Goal: Task Accomplishment & Management: Use online tool/utility

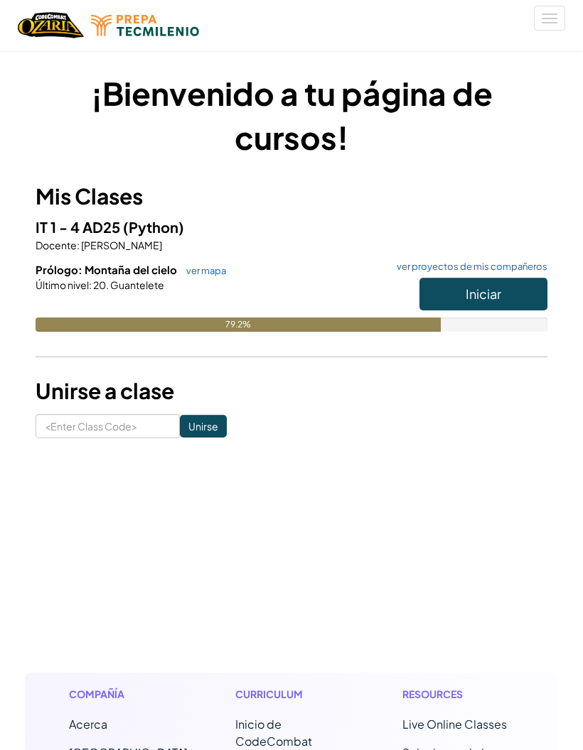
click at [516, 288] on button "Iniciar" at bounding box center [483, 294] width 128 height 33
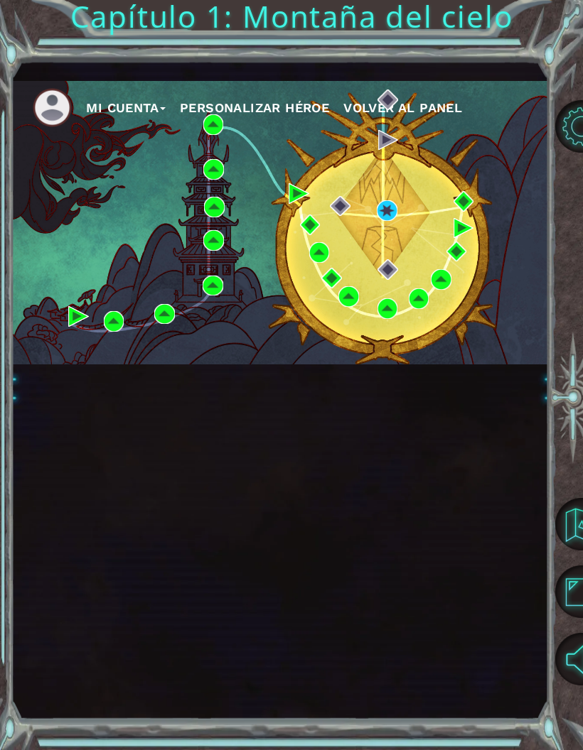
scroll to position [57, 0]
click at [397, 217] on img at bounding box center [387, 210] width 21 height 21
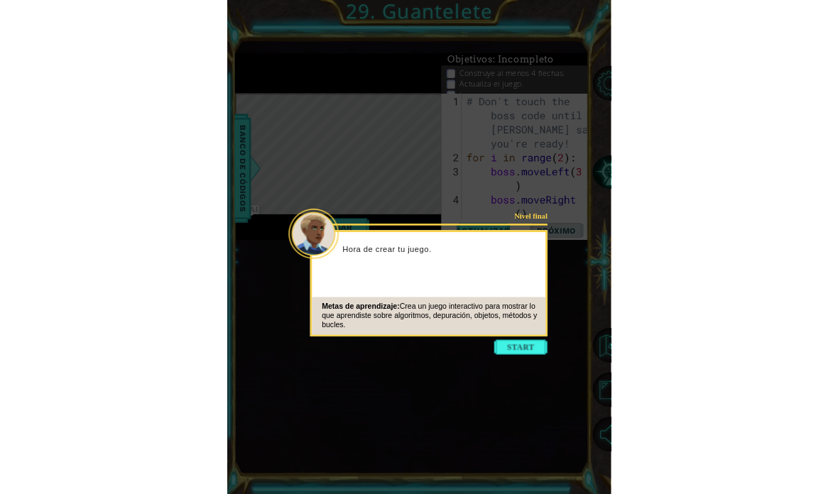
scroll to position [57, 0]
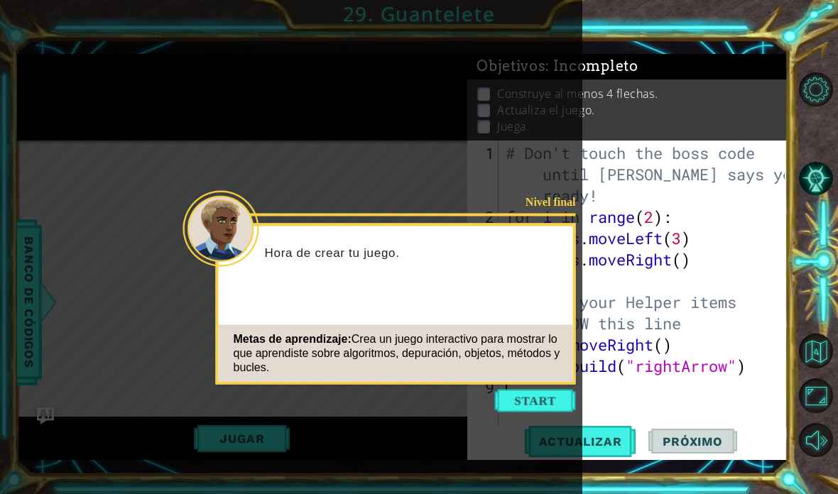
click at [555, 390] on button "Start" at bounding box center [535, 401] width 81 height 23
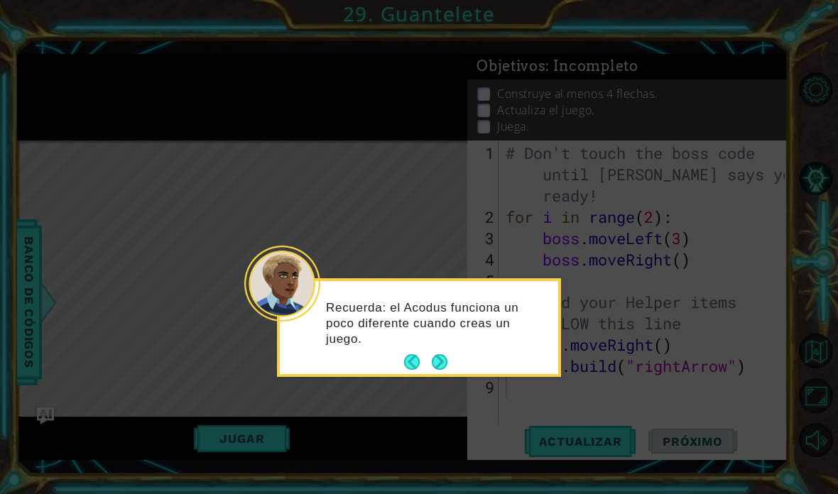
click at [445, 354] on button "Next" at bounding box center [439, 362] width 16 height 16
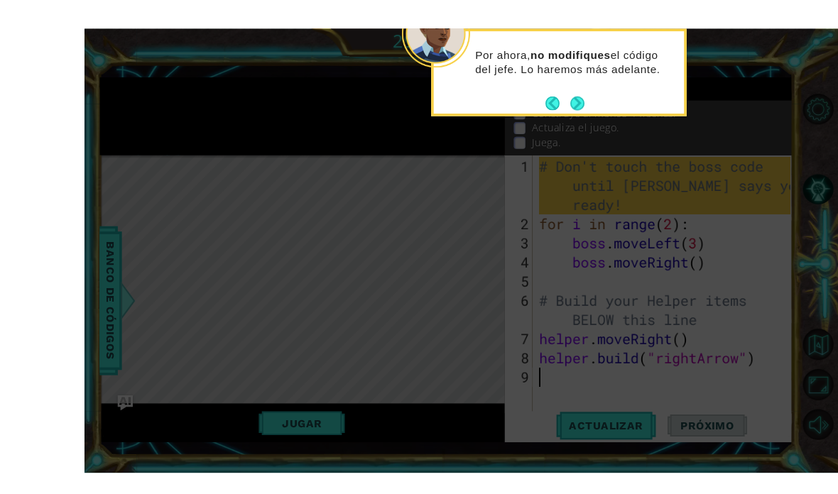
scroll to position [2, 0]
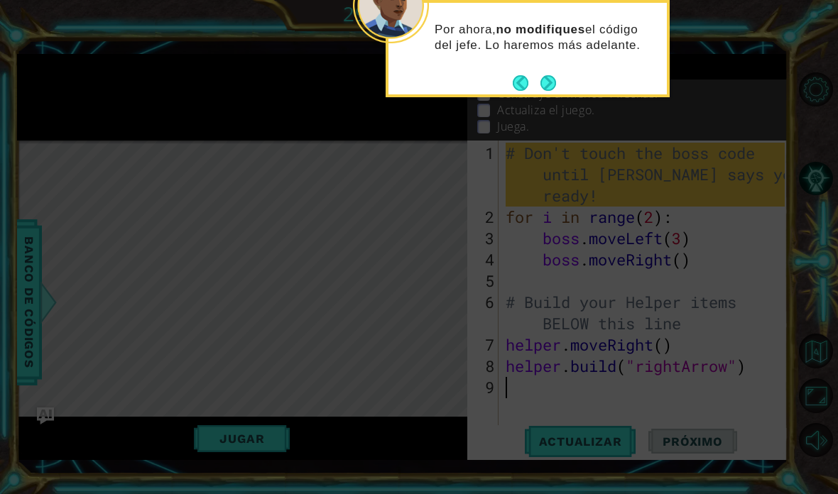
click at [554, 82] on button "Next" at bounding box center [549, 83] width 26 height 26
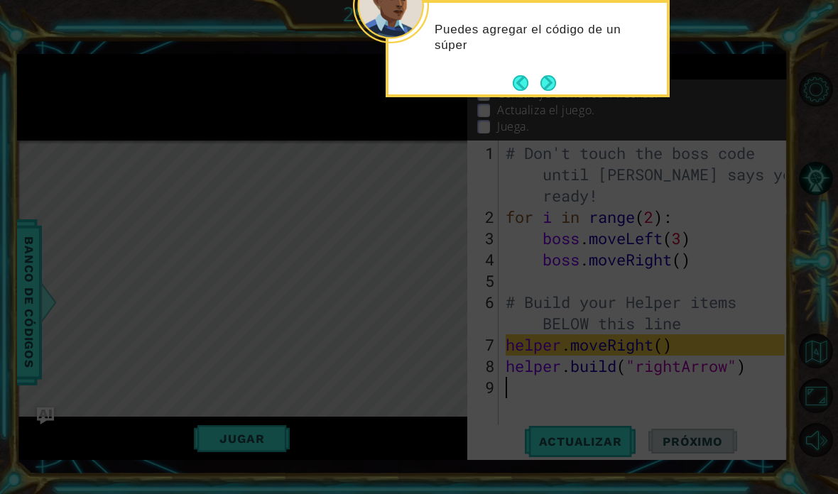
scroll to position [17, 0]
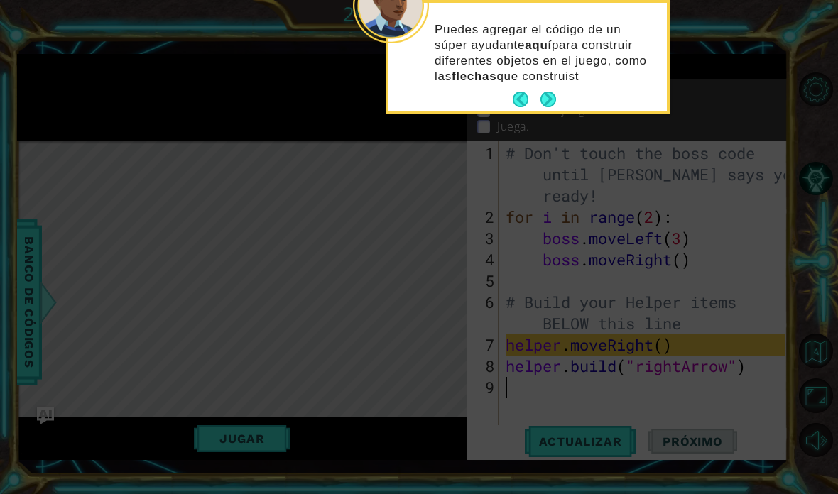
click at [558, 90] on button "Next" at bounding box center [548, 100] width 20 height 20
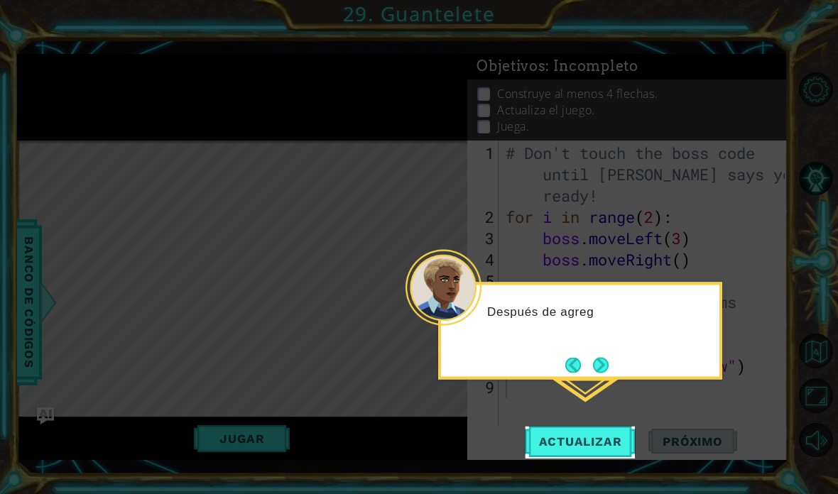
click at [582, 353] on button "Next" at bounding box center [600, 365] width 25 height 25
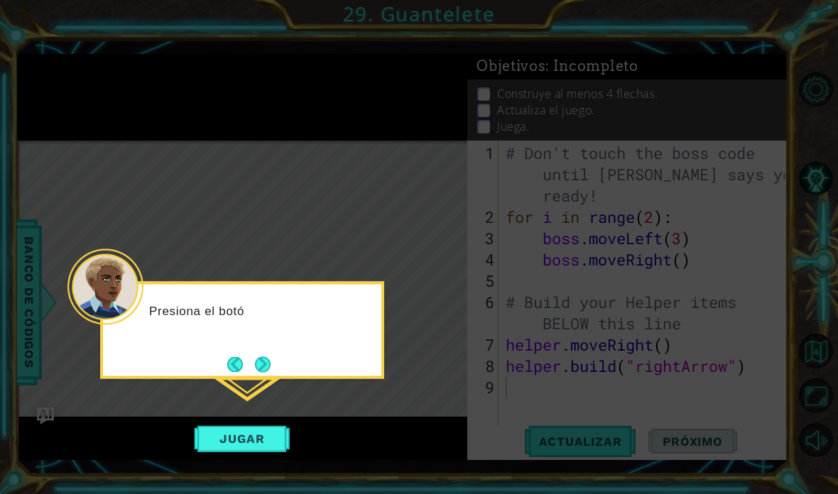
click at [252, 352] on button "Next" at bounding box center [263, 365] width 26 height 26
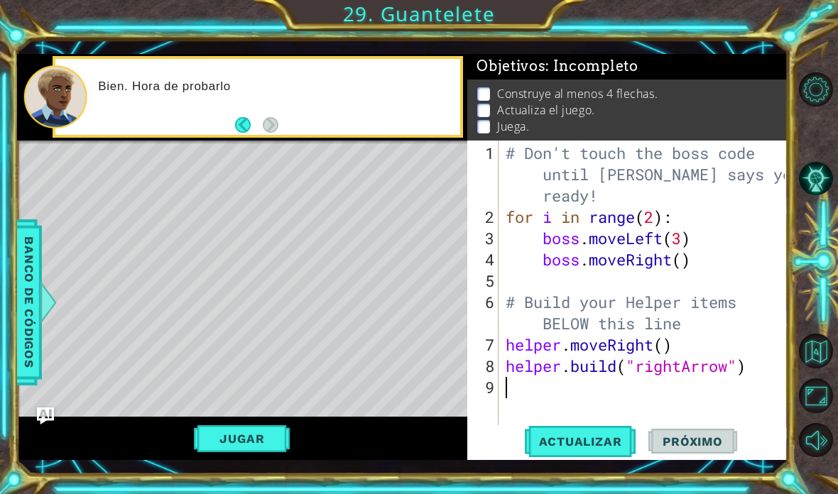
click at [271, 138] on div "Bien. Hora de probarlo" at bounding box center [258, 97] width 410 height 82
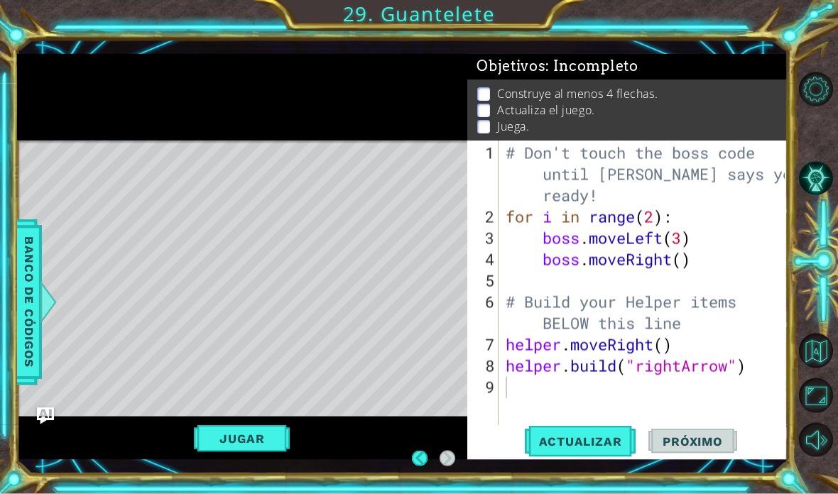
scroll to position [21, 0]
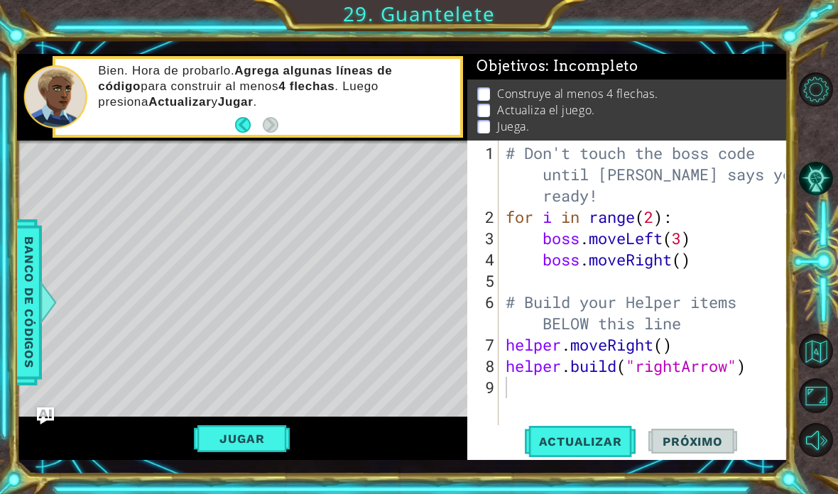
click at [260, 122] on button "Back" at bounding box center [249, 125] width 28 height 16
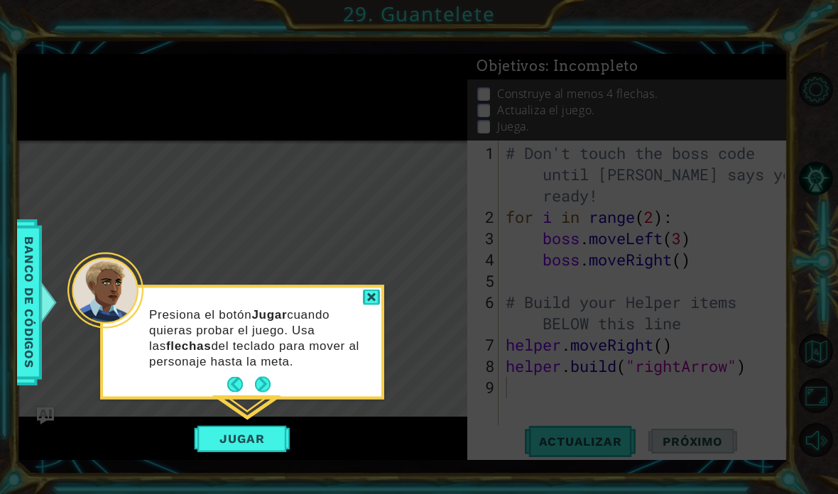
click at [238, 377] on button "Back" at bounding box center [241, 385] width 28 height 16
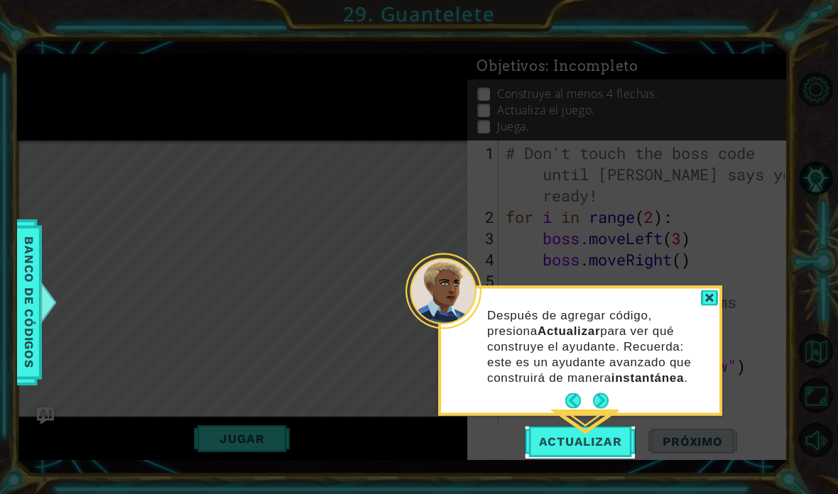
click at [568, 394] on button "Back" at bounding box center [579, 402] width 28 height 16
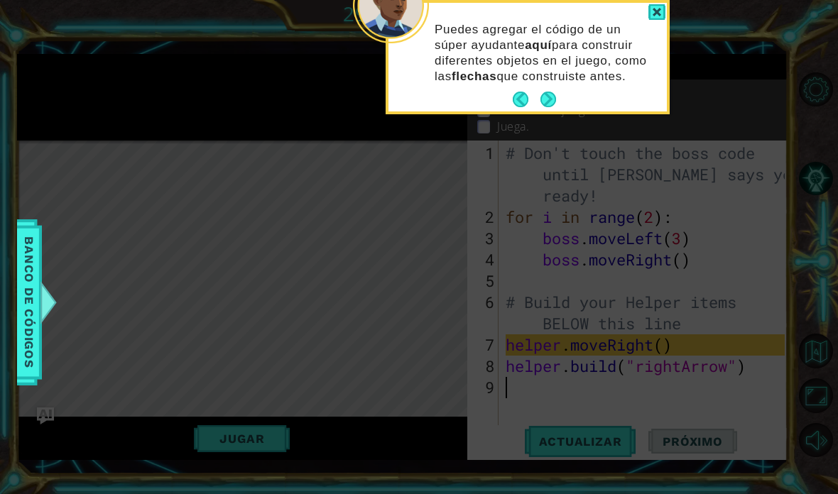
click at [519, 92] on button "Back" at bounding box center [527, 100] width 28 height 16
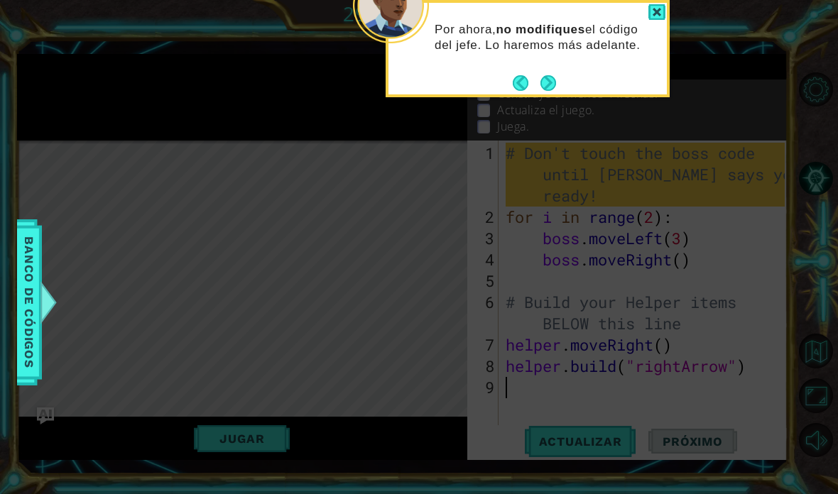
click at [529, 75] on button "Back" at bounding box center [527, 83] width 28 height 16
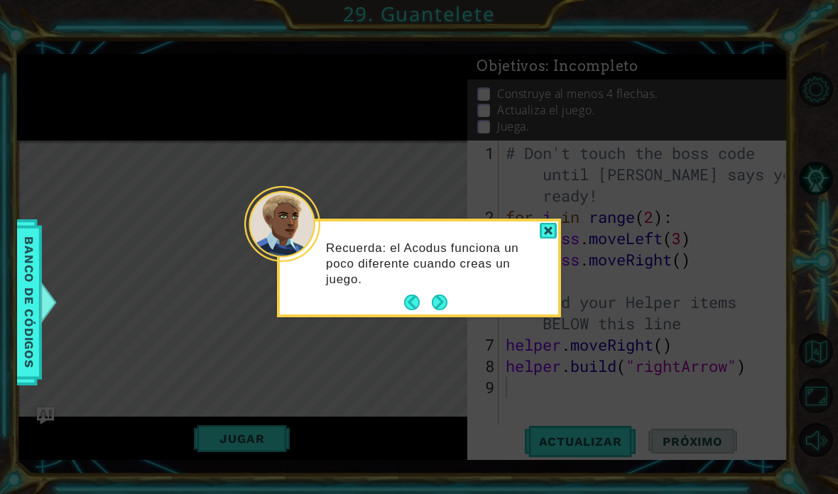
click at [445, 294] on button "Next" at bounding box center [439, 302] width 17 height 17
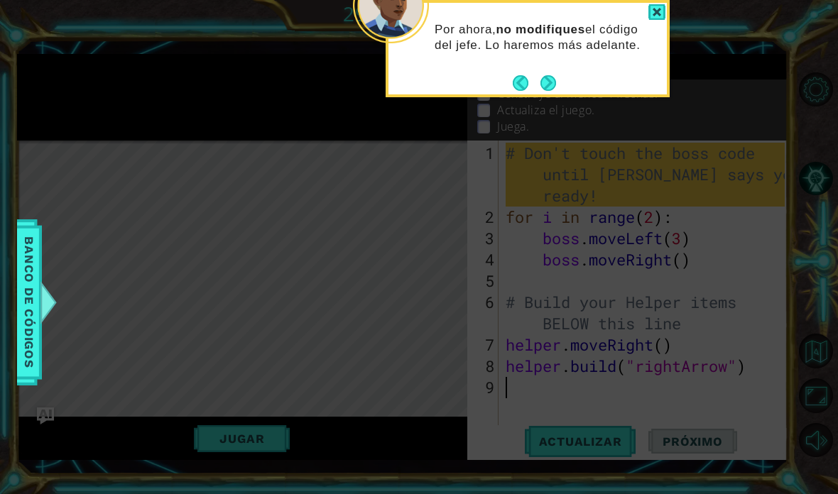
click at [556, 75] on button "Next" at bounding box center [549, 83] width 16 height 16
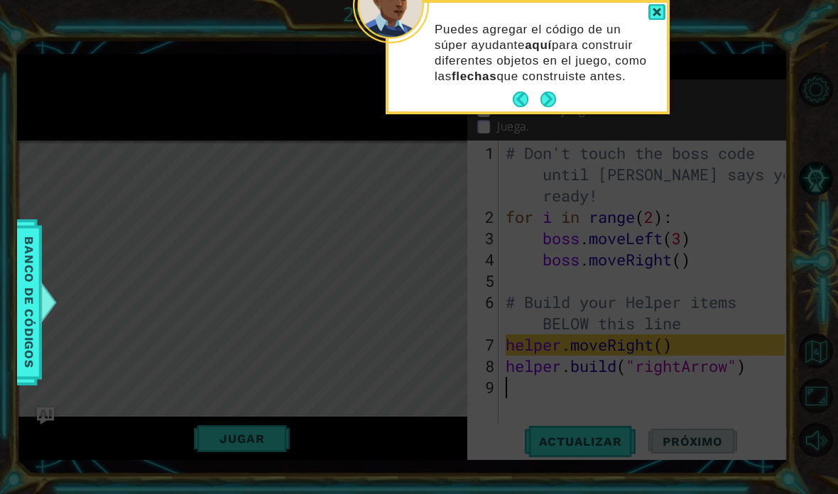
click at [558, 89] on button "Next" at bounding box center [548, 100] width 22 height 22
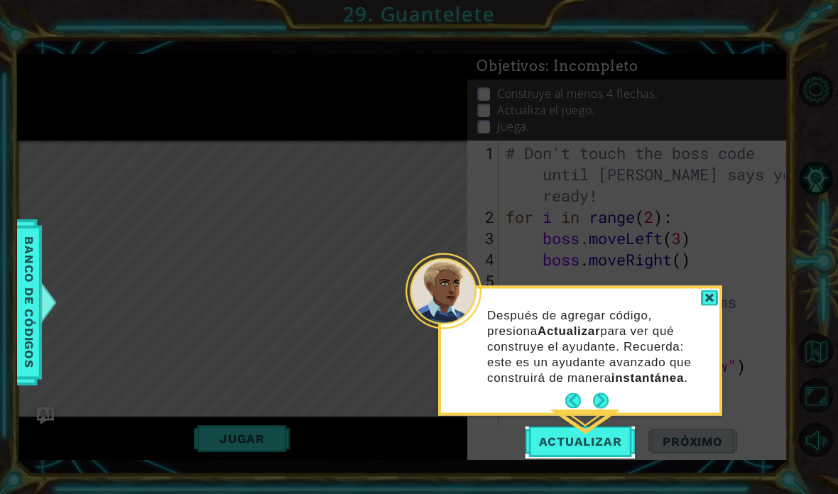
click at [582, 392] on button "Next" at bounding box center [601, 401] width 18 height 18
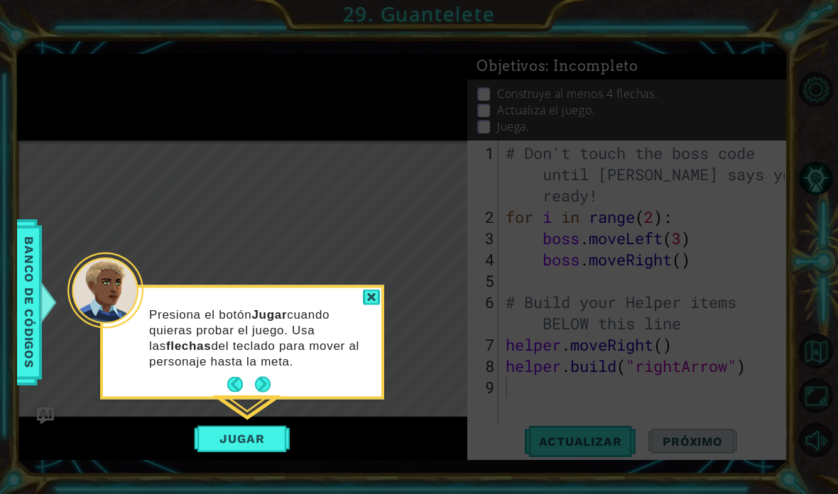
click at [257, 377] on button "Next" at bounding box center [263, 385] width 16 height 16
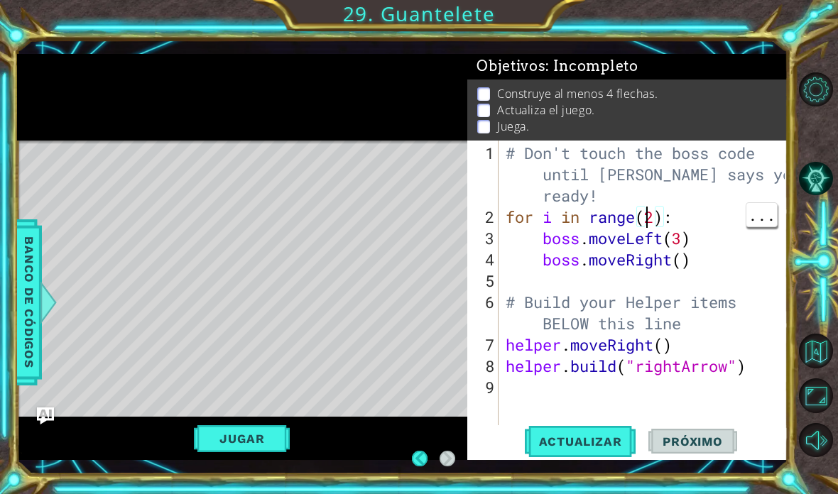
scroll to position [57, 0]
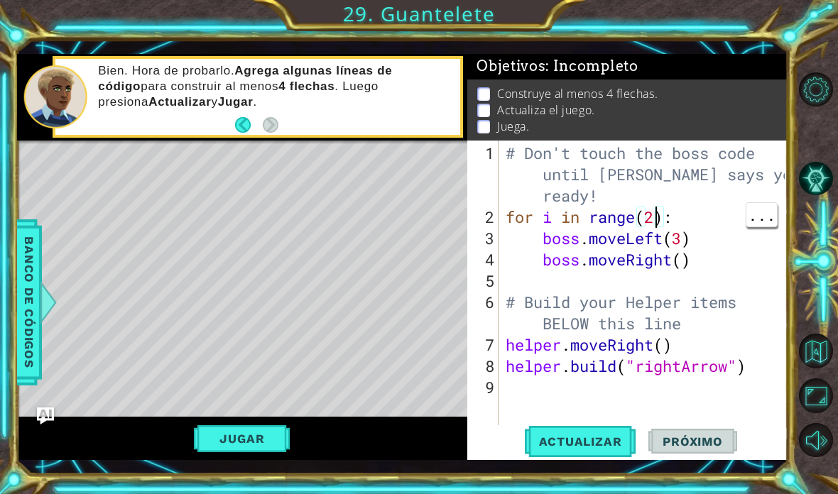
click at [582, 218] on div "# Don't touch the boss code until [PERSON_NAME] says you're ready! for i in ran…" at bounding box center [647, 335] width 289 height 384
click at [582, 95] on p "Construye al menos 4 flechas." at bounding box center [577, 94] width 161 height 16
click at [582, 443] on span "Actualizar" at bounding box center [581, 442] width 112 height 14
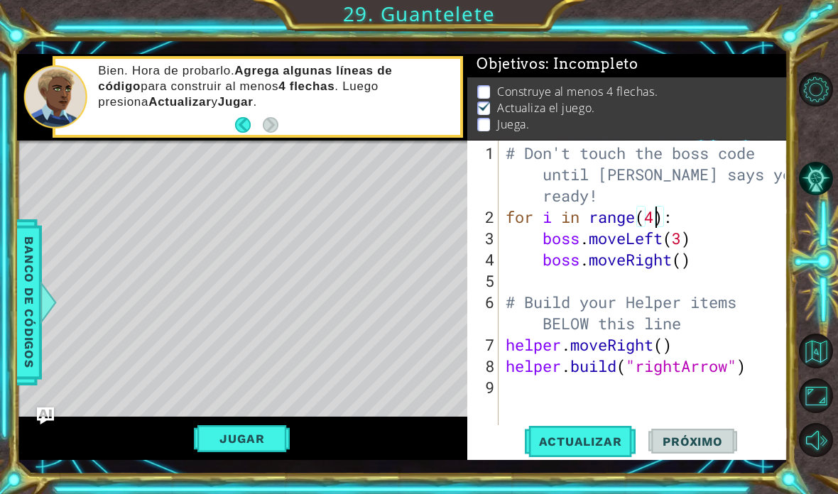
click at [158, 127] on div "Bien. Hora de probarlo. Agrega algunas líneas de código para construir al menos…" at bounding box center [274, 97] width 372 height 82
click at [582, 443] on span "Actualizar" at bounding box center [581, 442] width 112 height 14
click at [582, 119] on li "Juega." at bounding box center [629, 126] width 304 height 16
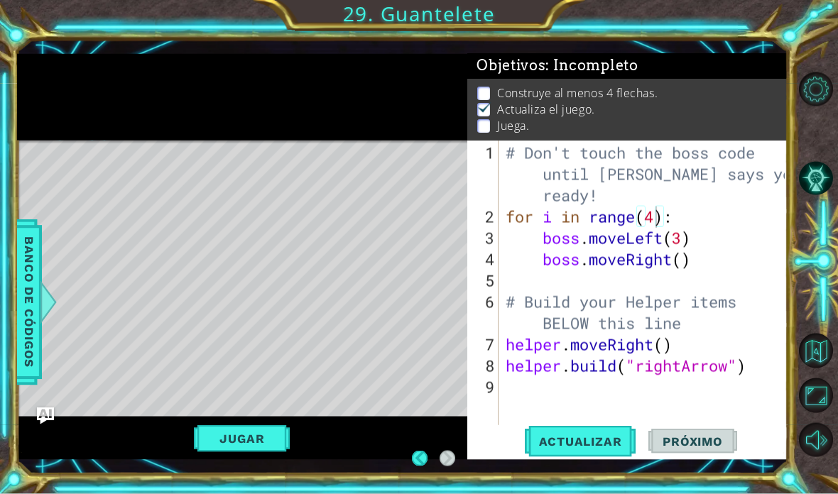
scroll to position [38, 0]
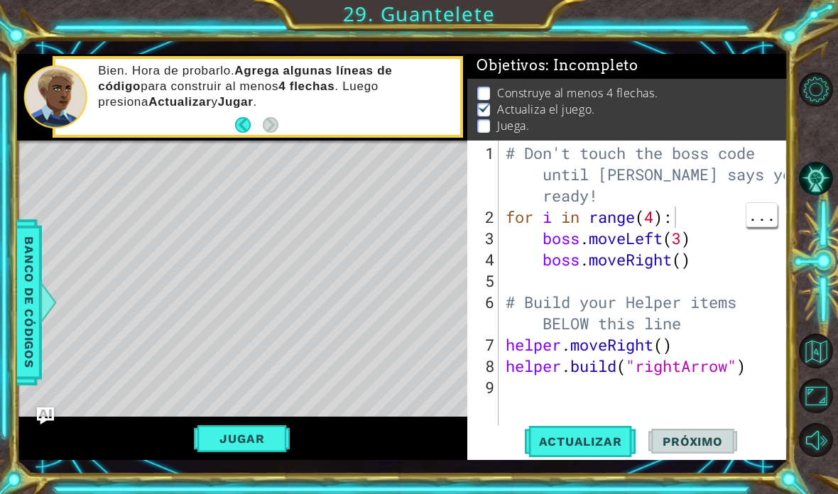
click at [582, 216] on div "# Don't touch the boss code until [PERSON_NAME] says you're ready! for i in ran…" at bounding box center [647, 335] width 289 height 384
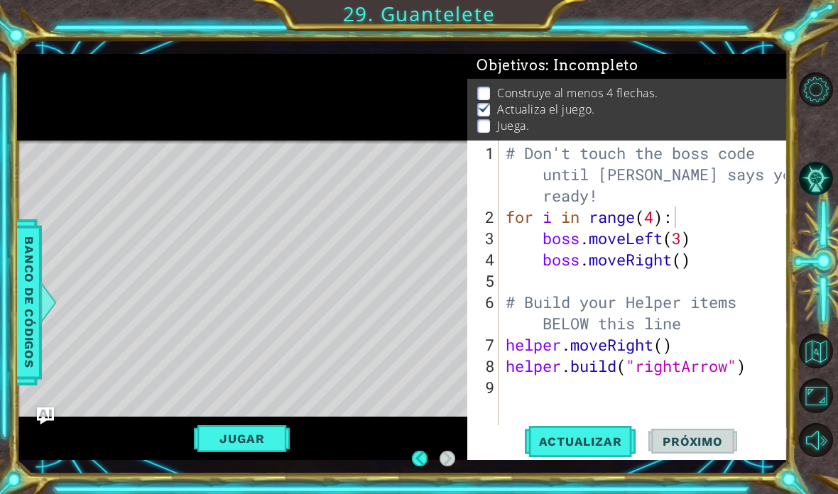
scroll to position [0, 0]
click at [582, 275] on div "# Don't touch the boss code until [PERSON_NAME] says you're ready! for i in ran…" at bounding box center [647, 335] width 289 height 384
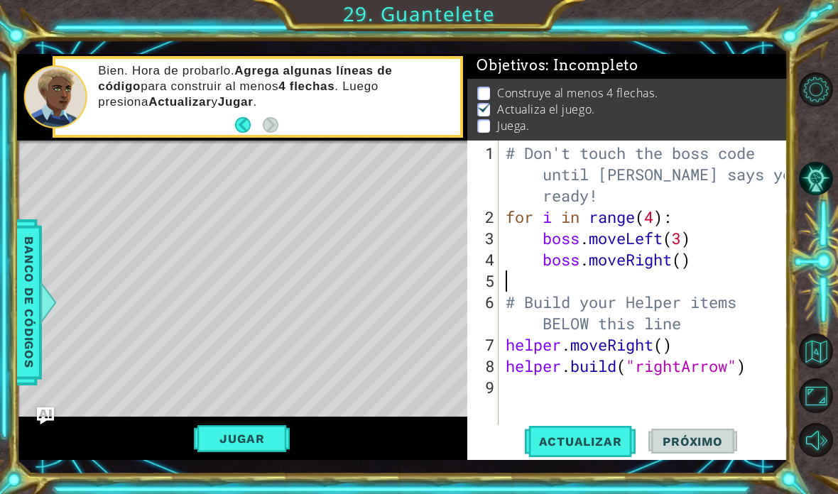
click at [582, 98] on li "Construye al menos 4 flechas." at bounding box center [629, 93] width 304 height 16
click at [582, 87] on li "Construye al menos 4 flechas." at bounding box center [629, 93] width 304 height 16
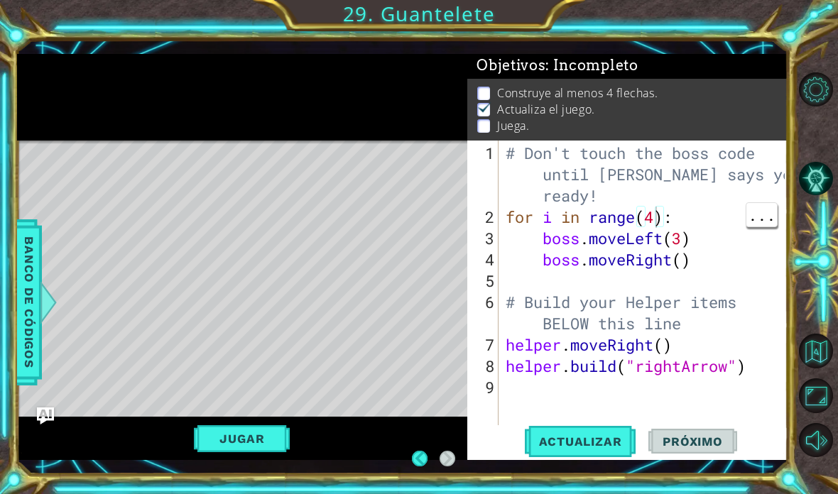
click at [322, 77] on div at bounding box center [242, 97] width 451 height 87
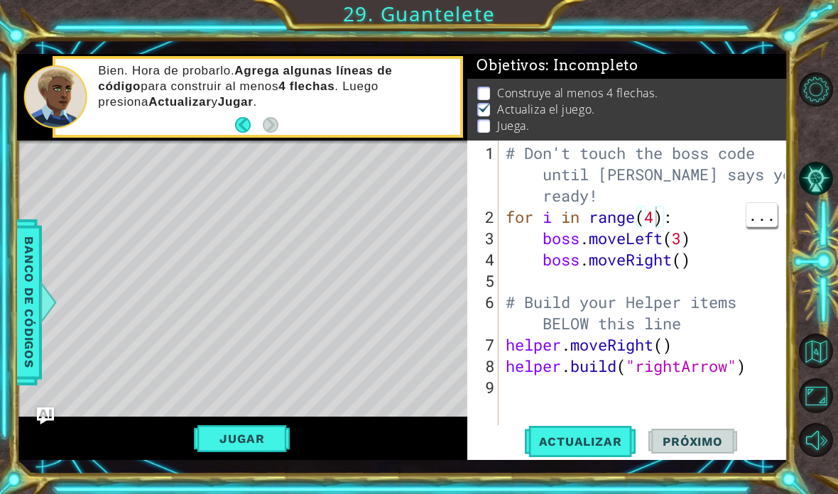
click at [279, 89] on strong "4 flechas" at bounding box center [306, 86] width 56 height 13
click at [531, 386] on div "# Don't touch the boss code until [PERSON_NAME] says you're ready! for i in ran…" at bounding box center [647, 335] width 289 height 384
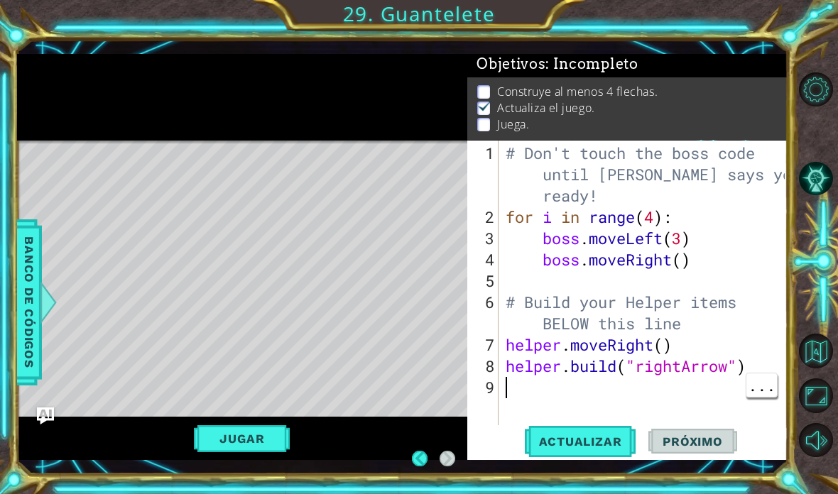
click at [148, 71] on strong "Actualizar" at bounding box center [116, 64] width 63 height 13
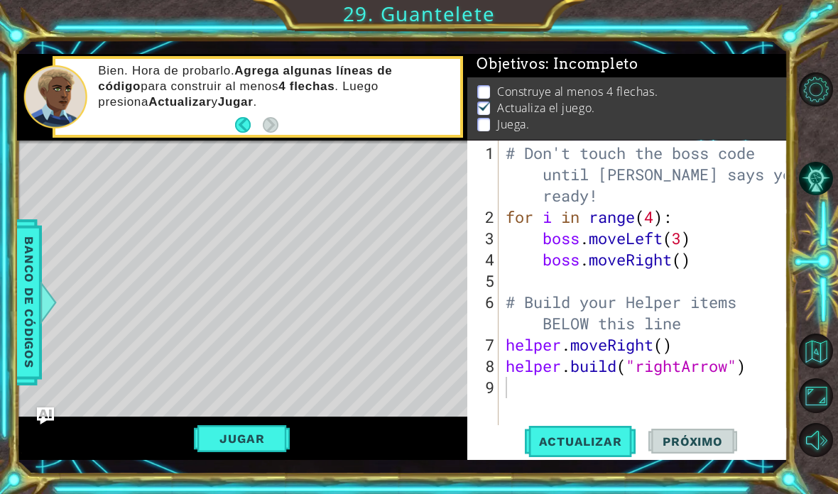
click at [575, 448] on span "Actualizar" at bounding box center [581, 442] width 112 height 14
click at [413, 16] on div "1 ההההההההההההההההההההההההההההההההההההההההההההההההההההההההההההההההההההההההההההה…" at bounding box center [419, 247] width 838 height 494
click at [582, 444] on span "Próximo" at bounding box center [693, 442] width 88 height 14
click at [582, 91] on li "Construye al menos 4 flechas." at bounding box center [629, 93] width 304 height 16
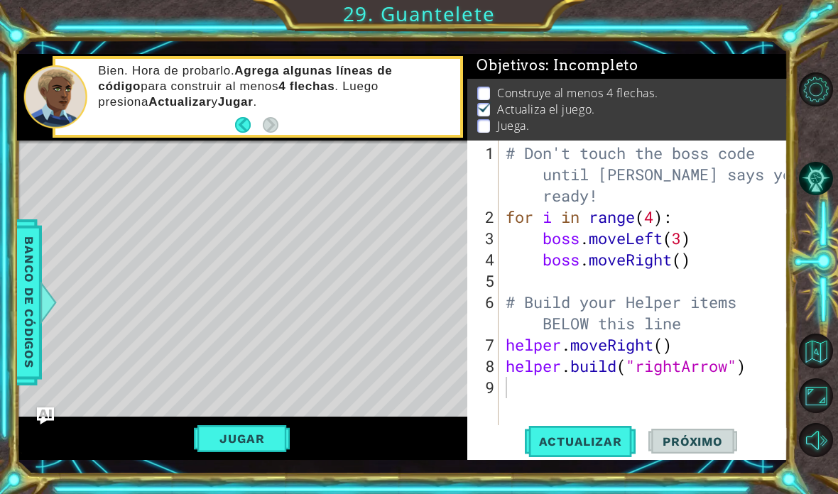
click at [222, 430] on button "Jugar" at bounding box center [242, 439] width 96 height 27
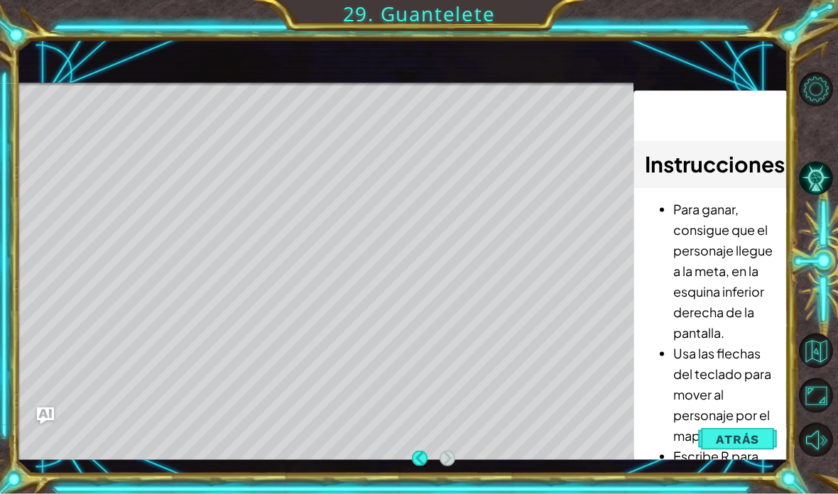
scroll to position [7, 0]
click at [582, 264] on li "Para ganar, consigue que el personaje llegue a la meta, en la esquina inferior …" at bounding box center [724, 271] width 103 height 144
click at [582, 282] on li "Para ganar, consigue que el personaje llegue a la meta, en la esquina inferior …" at bounding box center [724, 271] width 103 height 144
click at [582, 291] on li "Para ganar, consigue que el personaje llegue a la meta, en la esquina inferior …" at bounding box center [724, 271] width 103 height 144
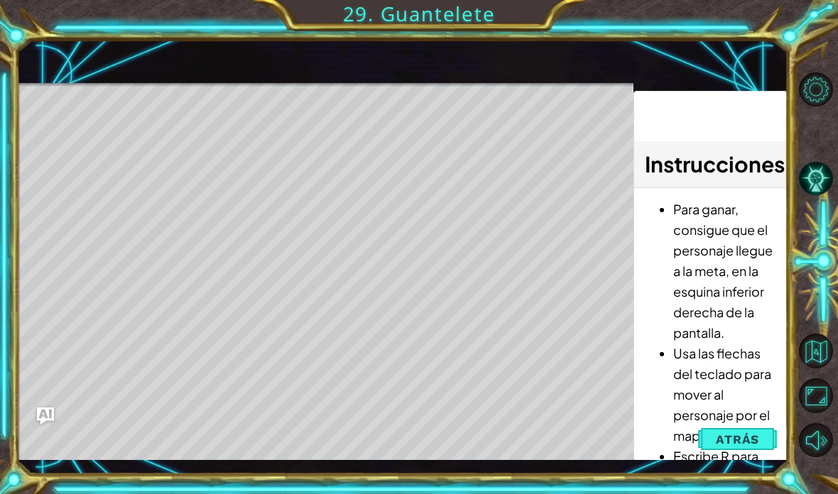
click at [582, 435] on span "Atrás" at bounding box center [737, 440] width 43 height 14
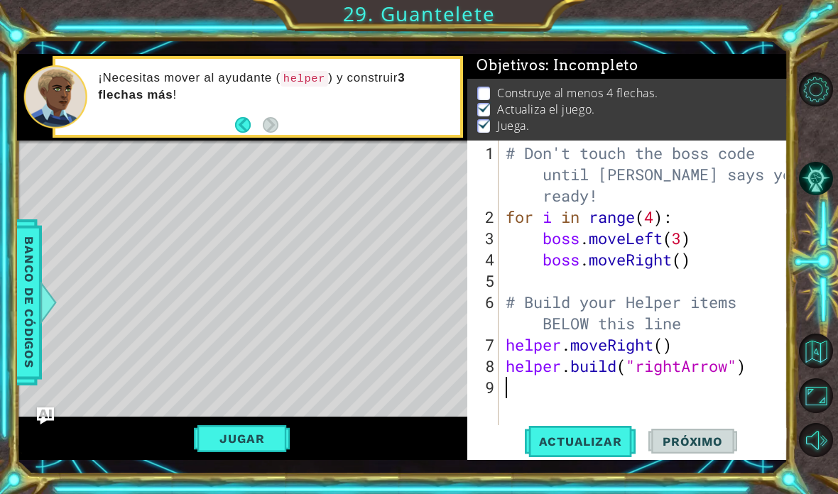
click at [582, 445] on span "Actualizar" at bounding box center [581, 442] width 112 height 14
click at [582, 130] on li "Juega." at bounding box center [629, 126] width 304 height 16
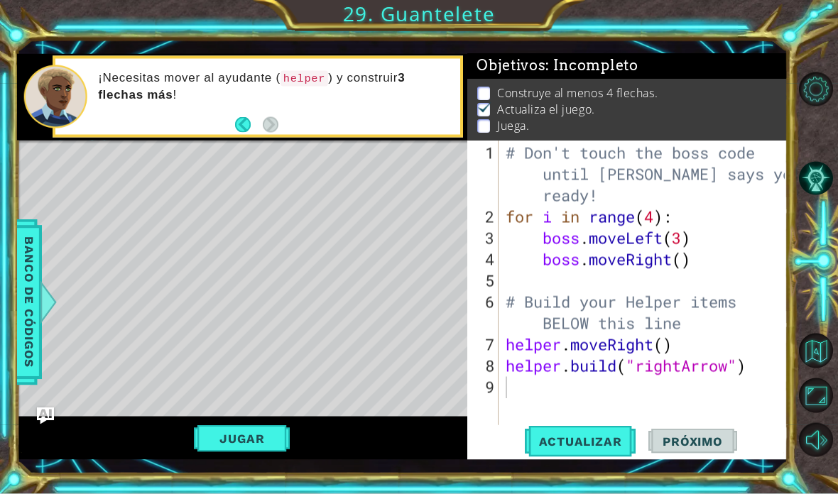
click at [582, 99] on li "Construye al menos 4 flechas." at bounding box center [629, 93] width 304 height 16
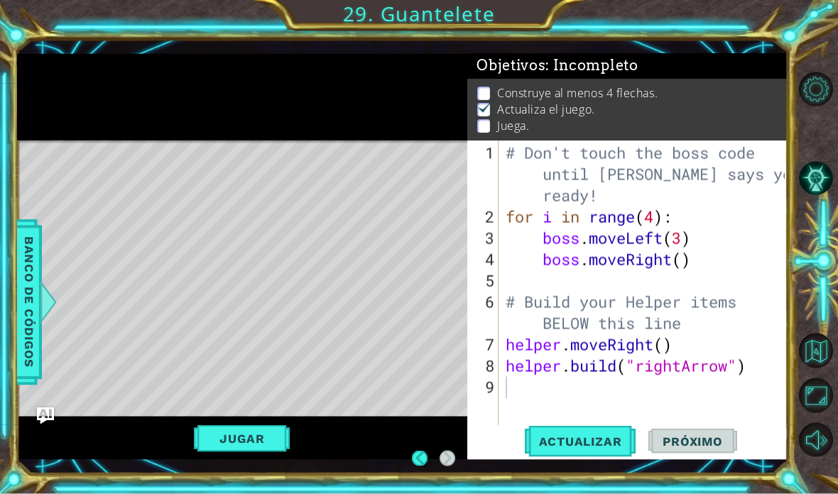
scroll to position [57, 0]
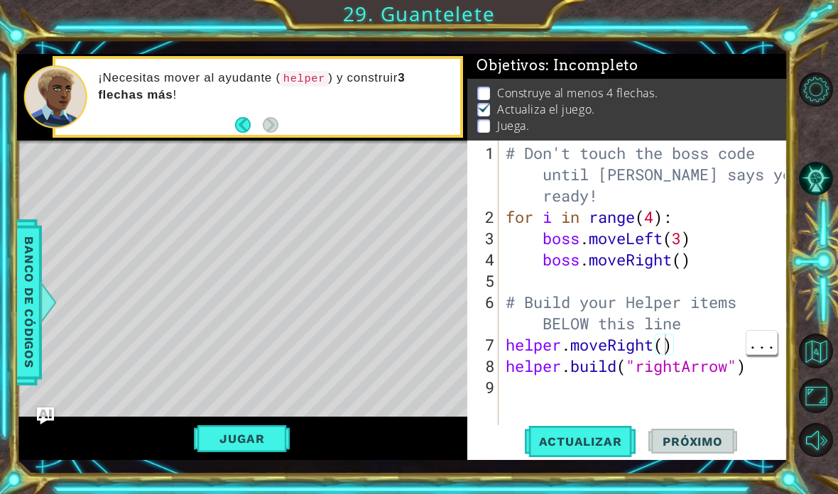
click at [582, 341] on div "# Don't touch the boss code until [PERSON_NAME] says you're ready! for i in ran…" at bounding box center [647, 335] width 289 height 384
click at [531, 74] on span "Objetivos : Incompleto" at bounding box center [558, 66] width 162 height 18
click at [582, 434] on button "Actualizar" at bounding box center [581, 442] width 112 height 32
type textarea "abcde fg"
click at [582, 97] on li "Construye al menos 4 flechas." at bounding box center [629, 93] width 304 height 16
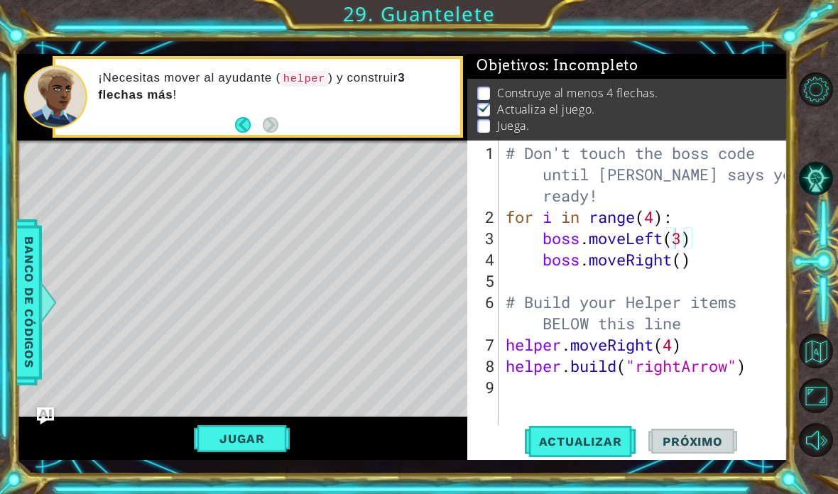
click at [582, 265] on div "# Don't touch the boss code until [PERSON_NAME] says you're ready! for i in ran…" at bounding box center [647, 335] width 289 height 384
click at [447, 45] on div "1 ההההההההההההההההההההההההההההההההההההההההההההההההההההההההההההההההההההההההההההה…" at bounding box center [402, 257] width 771 height 435
click at [582, 369] on button "Volver al mapa" at bounding box center [816, 351] width 35 height 35
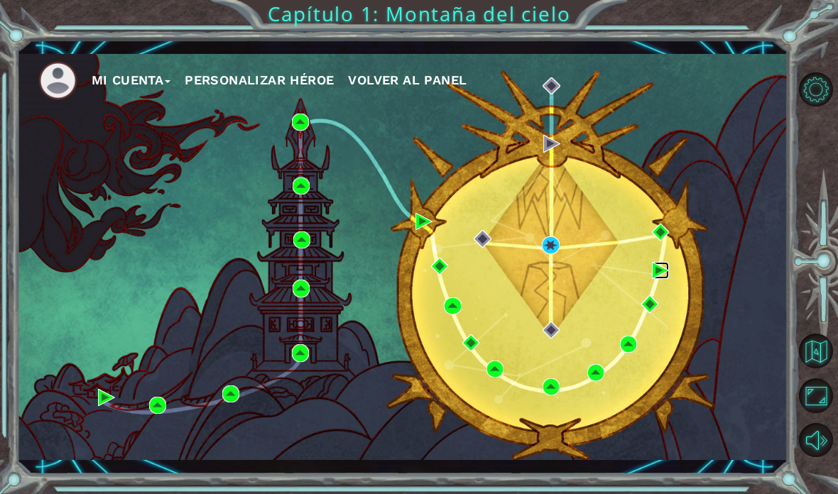
click at [582, 277] on img at bounding box center [660, 270] width 17 height 17
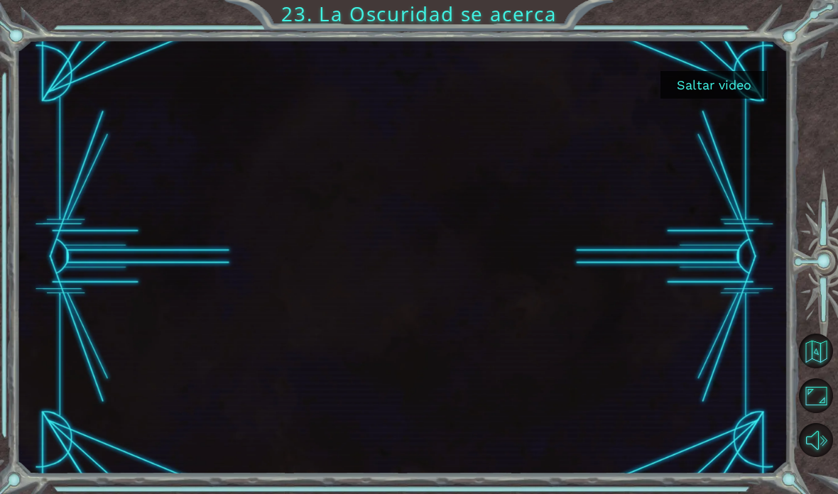
click at [582, 413] on button "Maximizar navegador" at bounding box center [816, 396] width 35 height 35
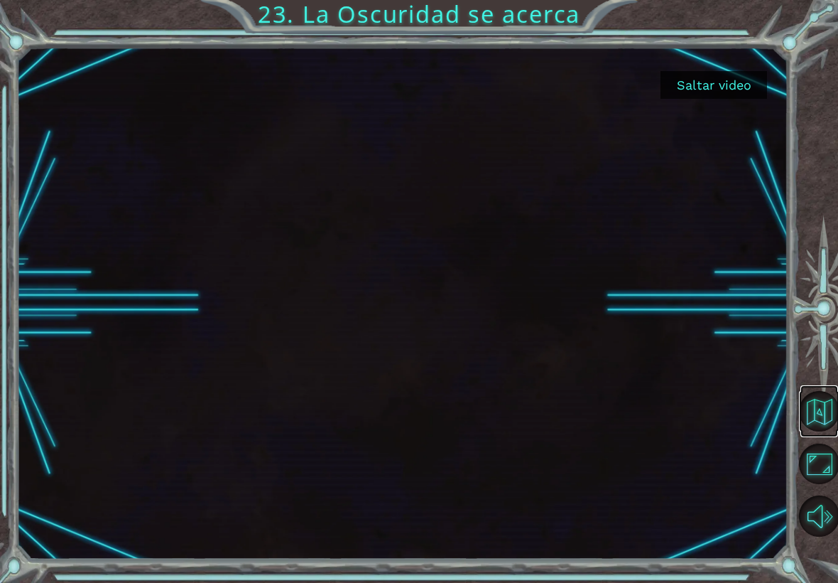
click at [582, 413] on button "Volver al mapa" at bounding box center [819, 411] width 40 height 40
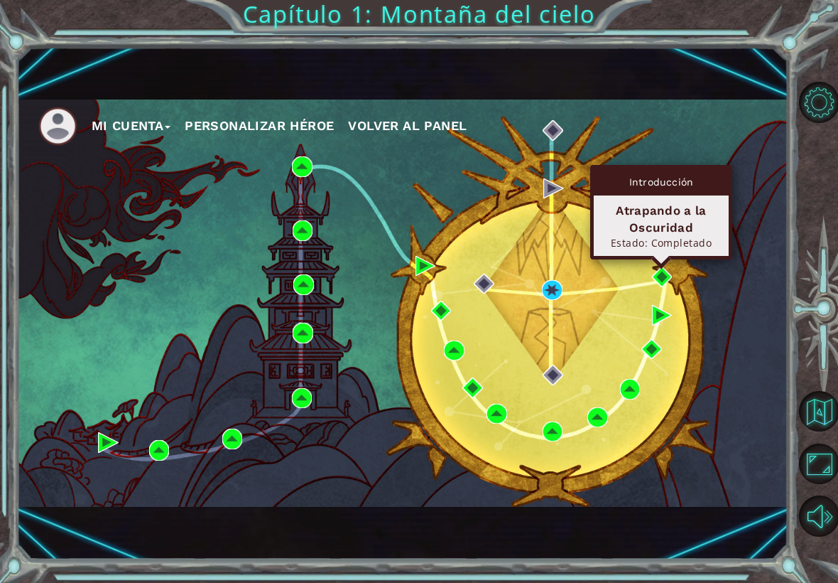
click at [582, 241] on div "Estado: Completado" at bounding box center [661, 242] width 122 height 13
click at [582, 228] on div "Atrapando a la Oscuridad" at bounding box center [661, 219] width 122 height 34
click at [582, 237] on div "Estado: Completado" at bounding box center [661, 242] width 122 height 13
click at [582, 216] on div "Atrapando a la Oscuridad" at bounding box center [661, 219] width 122 height 34
click at [582, 234] on div "Atrapando a la Oscuridad" at bounding box center [661, 219] width 122 height 34
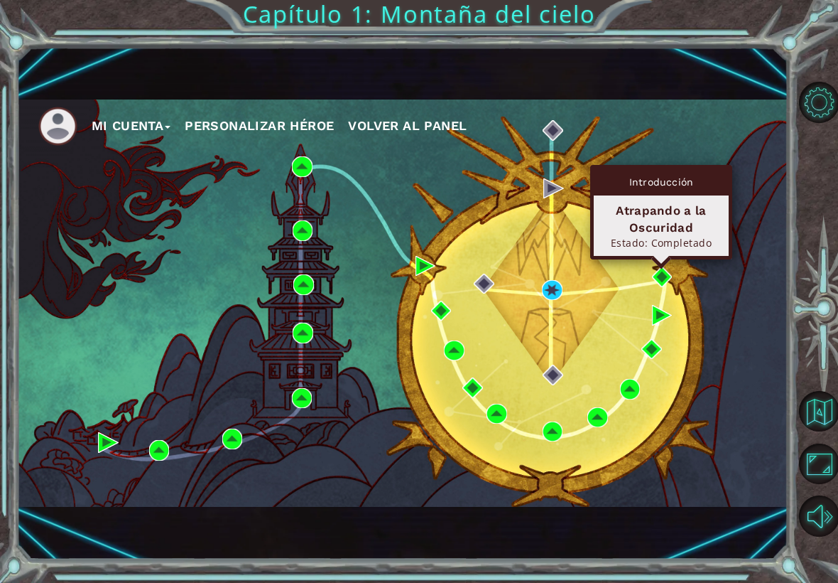
click at [582, 207] on div "Atrapando a la Oscuridad" at bounding box center [661, 219] width 122 height 34
click at [247, 520] on div "Mi Cuenta Personalizar héroe Volver al panel" at bounding box center [402, 303] width 771 height 513
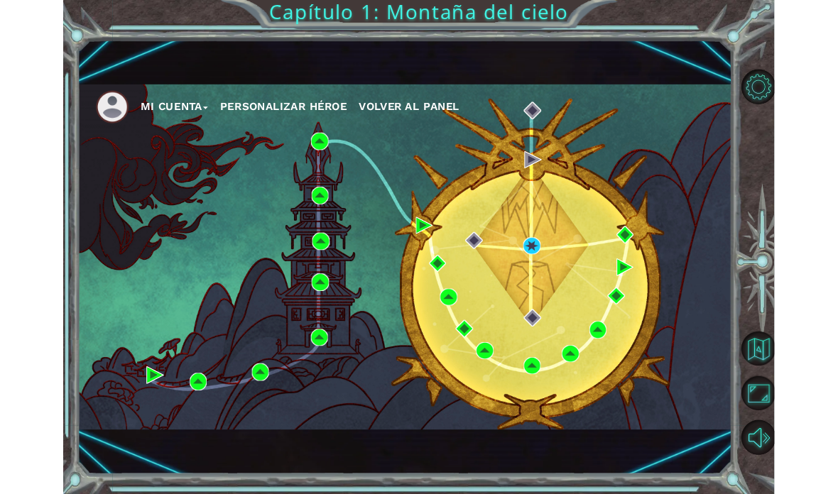
scroll to position [57, 0]
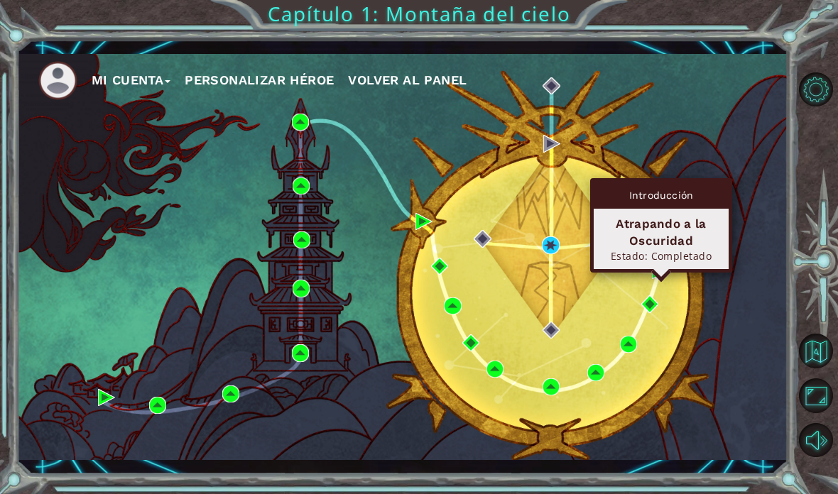
click at [582, 215] on div "Atrapando a la Oscuridad" at bounding box center [661, 232] width 122 height 34
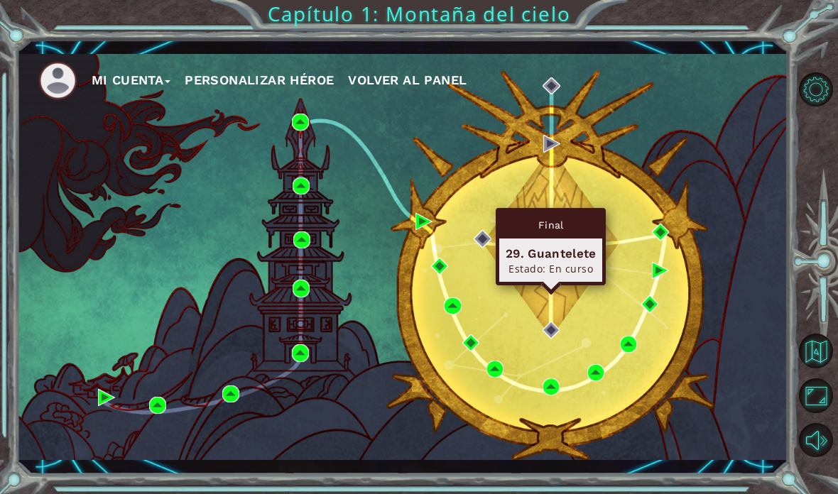
click at [573, 262] on div "Estado: En curso" at bounding box center [551, 268] width 90 height 13
click at [582, 212] on div "Final" at bounding box center [550, 225] width 103 height 27
click at [582, 245] on div "29. Guantelete" at bounding box center [551, 253] width 90 height 17
click at [507, 262] on div "Estado: En curso" at bounding box center [551, 268] width 90 height 13
click at [537, 262] on div "Estado: En curso" at bounding box center [551, 268] width 90 height 13
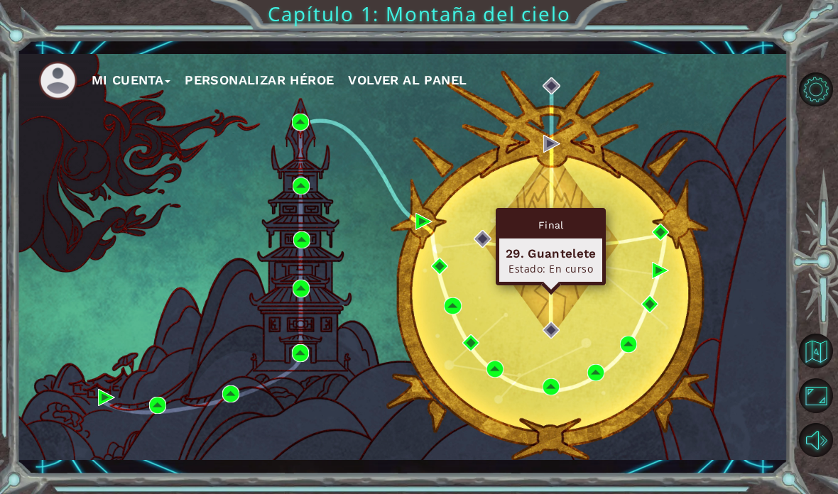
click at [526, 212] on div "Final" at bounding box center [550, 225] width 103 height 27
click at [538, 245] on div "29. Guantelete" at bounding box center [551, 253] width 90 height 17
click at [561, 262] on div "Estado: En curso" at bounding box center [551, 268] width 90 height 13
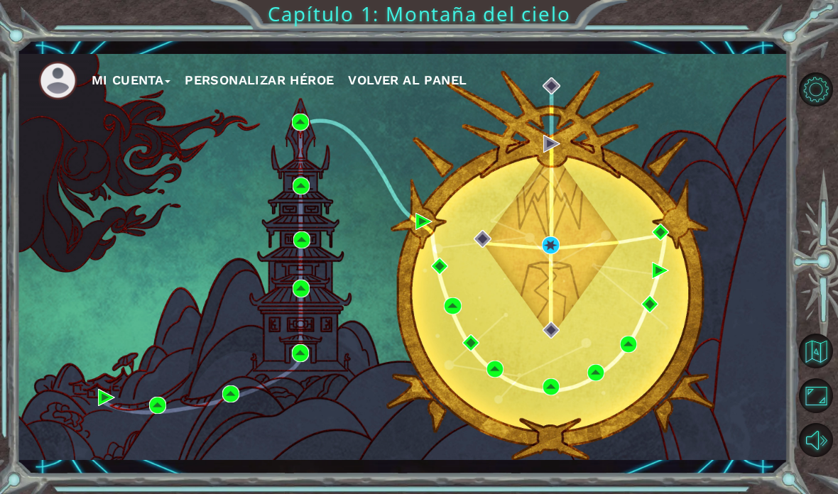
click at [553, 230] on div "Mi Cuenta Personalizar héroe Volver al panel" at bounding box center [402, 257] width 771 height 407
click at [554, 242] on img at bounding box center [550, 245] width 17 height 17
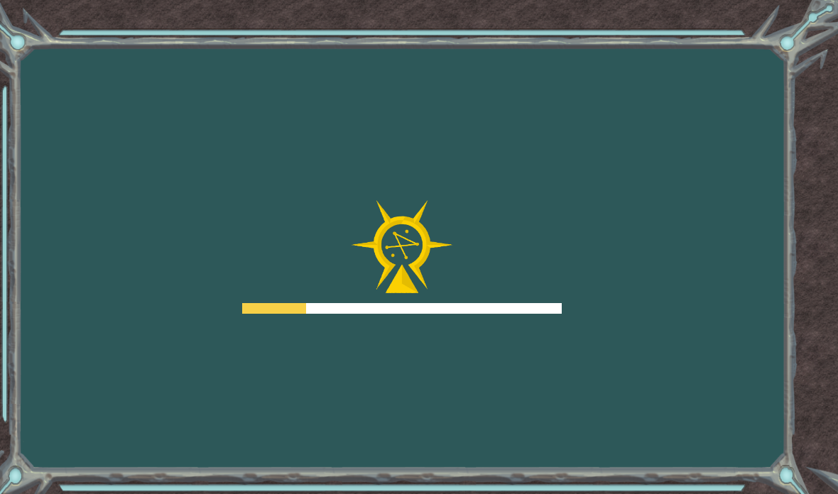
click at [553, 305] on div at bounding box center [402, 308] width 320 height 11
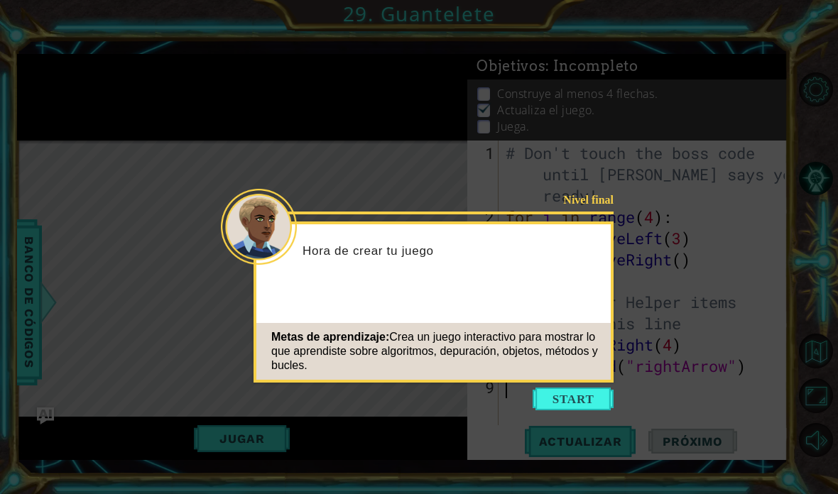
scroll to position [1, 0]
